Goal: Task Accomplishment & Management: Manage account settings

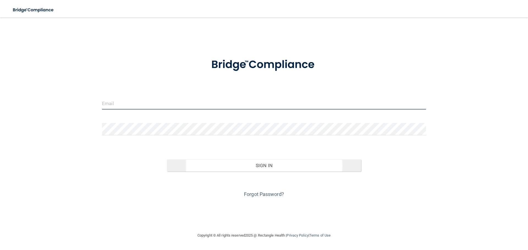
type input "[EMAIL_ADDRESS][DOMAIN_NAME]"
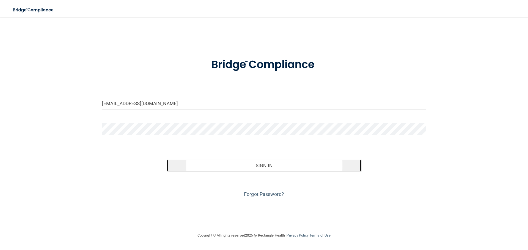
click at [261, 167] on button "Sign In" at bounding box center [264, 166] width 194 height 12
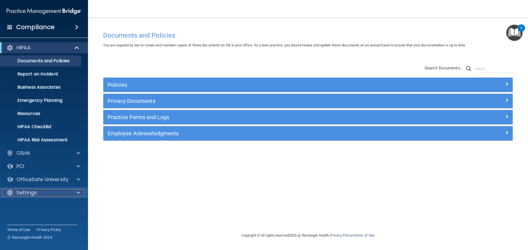
click at [33, 190] on p "Settings" at bounding box center [26, 193] width 20 height 7
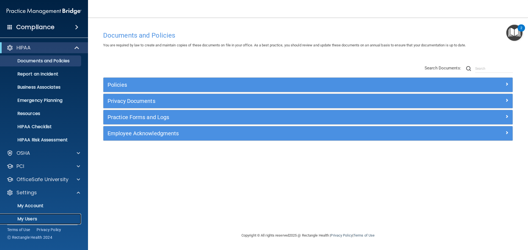
click at [30, 218] on p "My Users" at bounding box center [41, 219] width 75 height 5
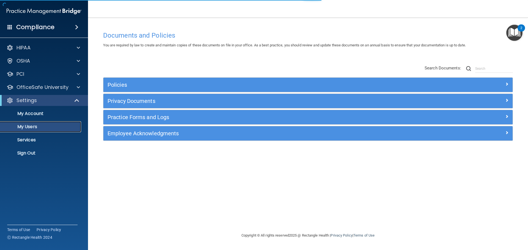
select select "20"
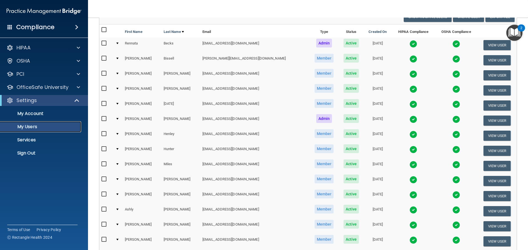
scroll to position [19, 0]
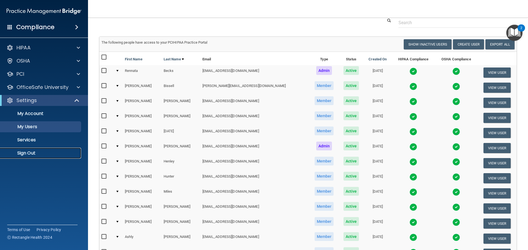
click at [30, 151] on p "Sign Out" at bounding box center [41, 153] width 75 height 5
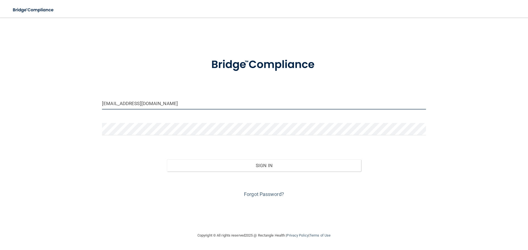
click at [154, 105] on input "[EMAIL_ADDRESS][DOMAIN_NAME]" at bounding box center [264, 103] width 324 height 12
type input "[EMAIL_ADDRESS][DOMAIN_NAME]"
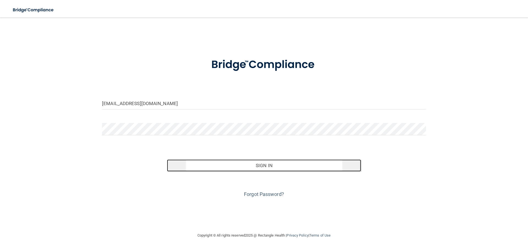
click at [274, 165] on button "Sign In" at bounding box center [264, 166] width 194 height 12
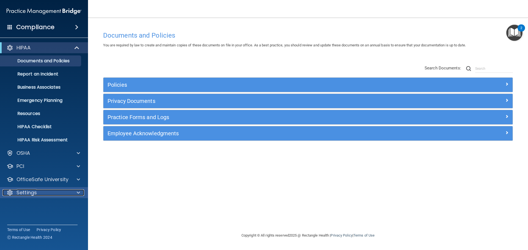
click at [39, 191] on div "Settings" at bounding box center [36, 193] width 68 height 7
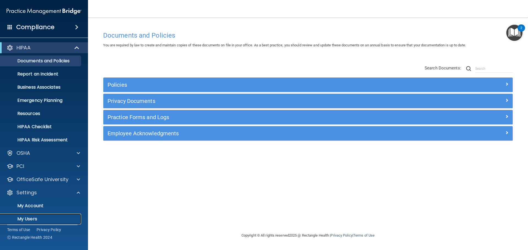
click at [31, 218] on p "My Users" at bounding box center [41, 219] width 75 height 5
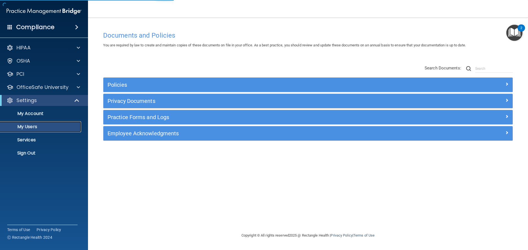
select select "20"
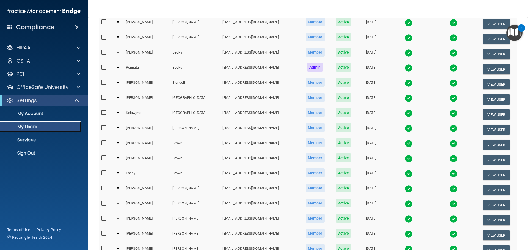
scroll to position [204, 0]
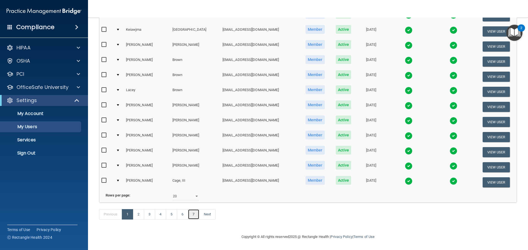
click at [194, 214] on link "7" at bounding box center [193, 214] width 11 height 10
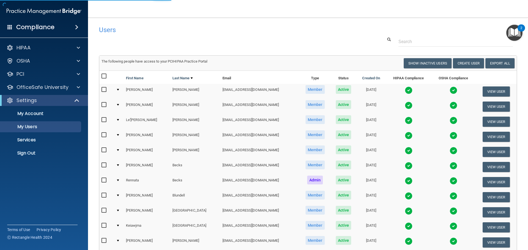
select select "20"
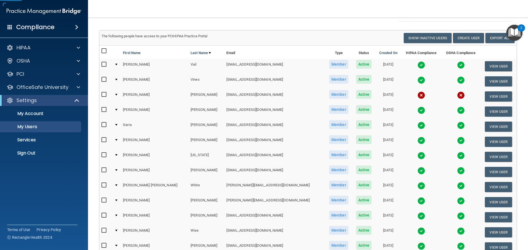
scroll to position [110, 0]
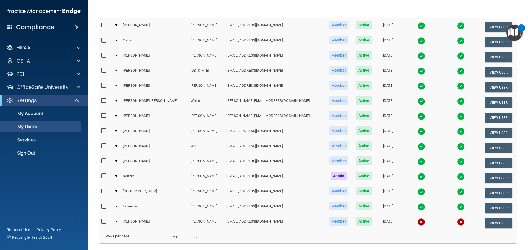
click at [417, 71] on img at bounding box center [421, 71] width 8 height 8
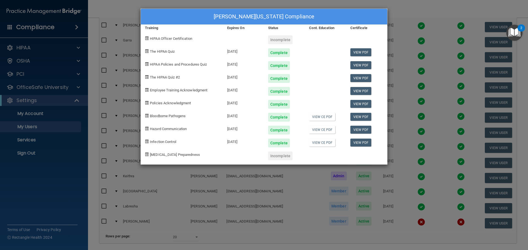
click at [425, 4] on div "[PERSON_NAME][US_STATE] Compliance Training Expires On Status Cont. Education C…" at bounding box center [264, 125] width 528 height 250
